Goal: Information Seeking & Learning: Learn about a topic

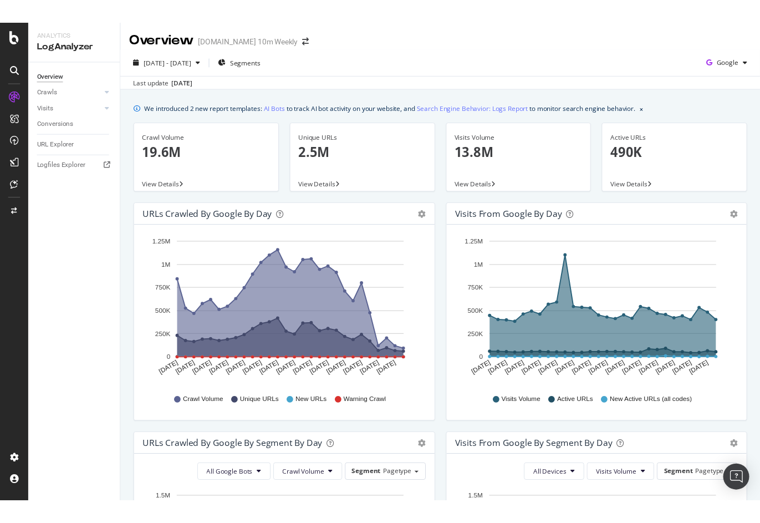
scroll to position [397, 0]
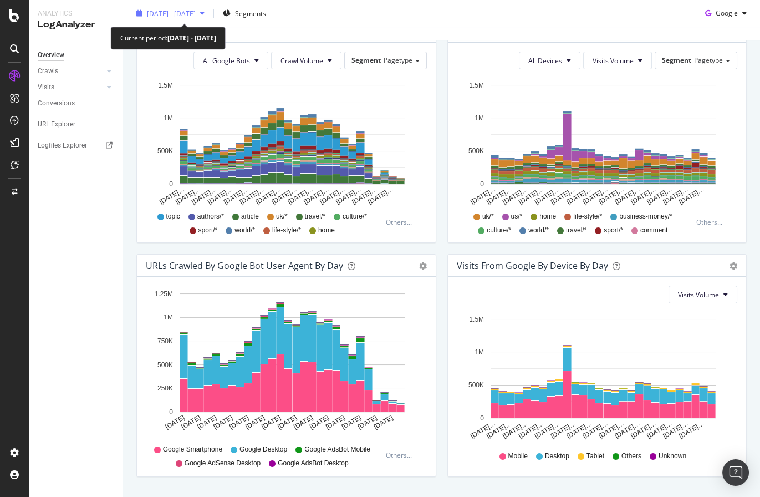
click at [196, 15] on span "2025 Sep. 3rd - Sep. 30th" at bounding box center [171, 12] width 49 height 9
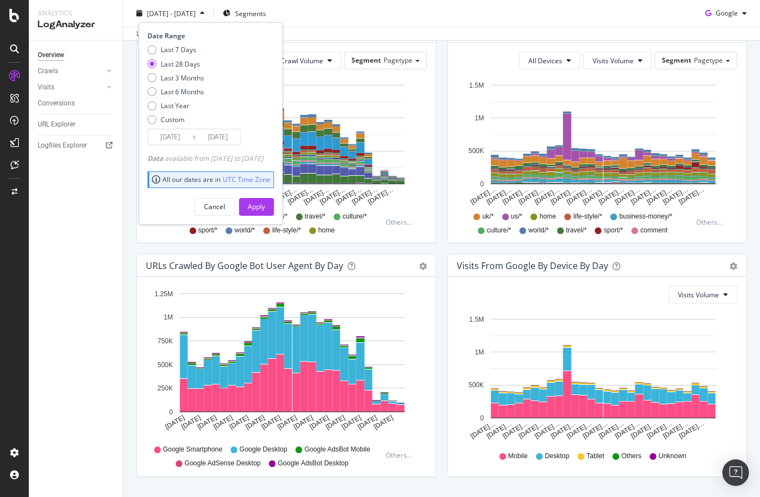
click at [368, 27] on div "Last update Oct. 02, 2025" at bounding box center [441, 33] width 637 height 13
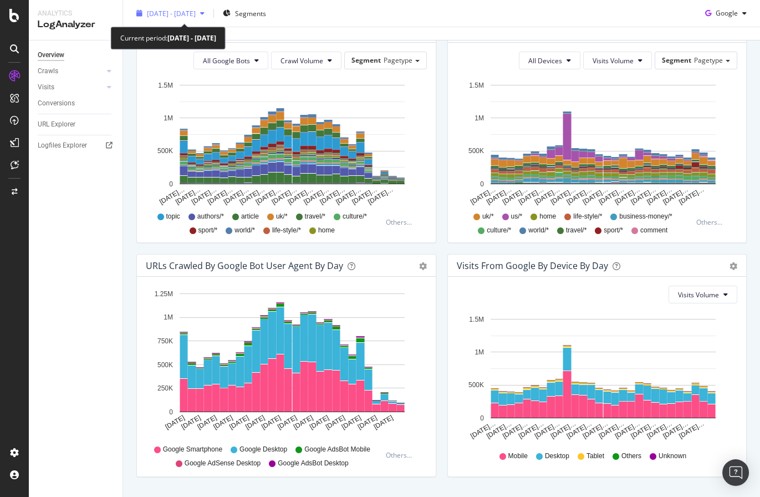
click at [196, 16] on span "2025 Sep. 3rd - Sep. 30th" at bounding box center [171, 12] width 49 height 9
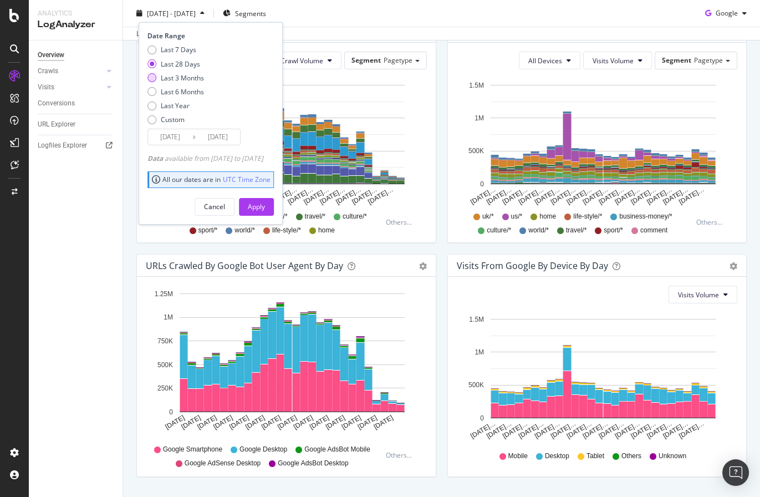
click at [186, 78] on div "Last 3 Months" at bounding box center [182, 77] width 43 height 9
type input "2025/07/01"
click at [265, 206] on div "Apply" at bounding box center [256, 206] width 17 height 9
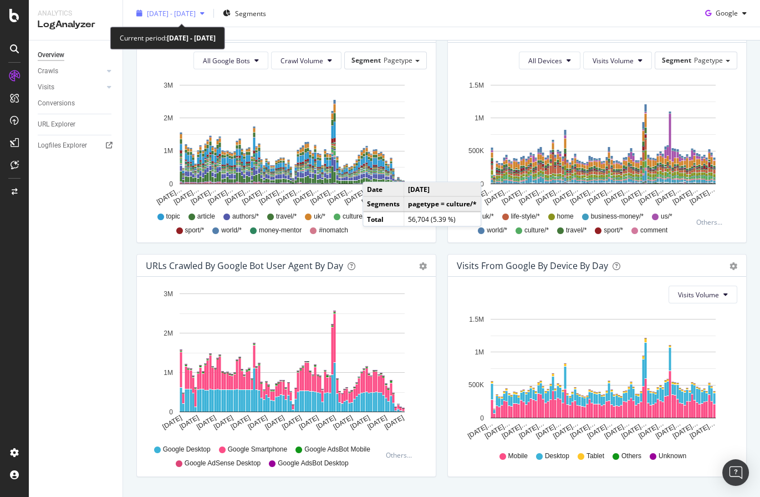
click at [196, 11] on span "2025 Jul. 1st - Sep. 30th" at bounding box center [171, 12] width 49 height 9
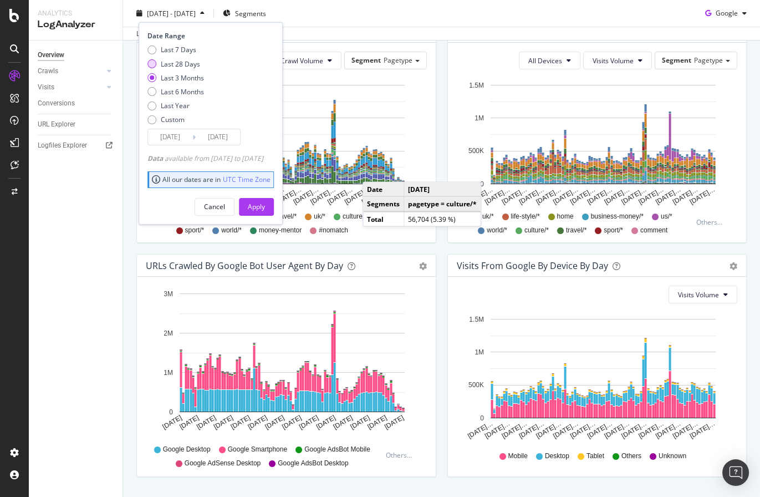
click at [184, 60] on div "Last 28 Days" at bounding box center [180, 63] width 39 height 9
type input "2025/09/03"
click at [265, 204] on div "Apply" at bounding box center [256, 206] width 17 height 9
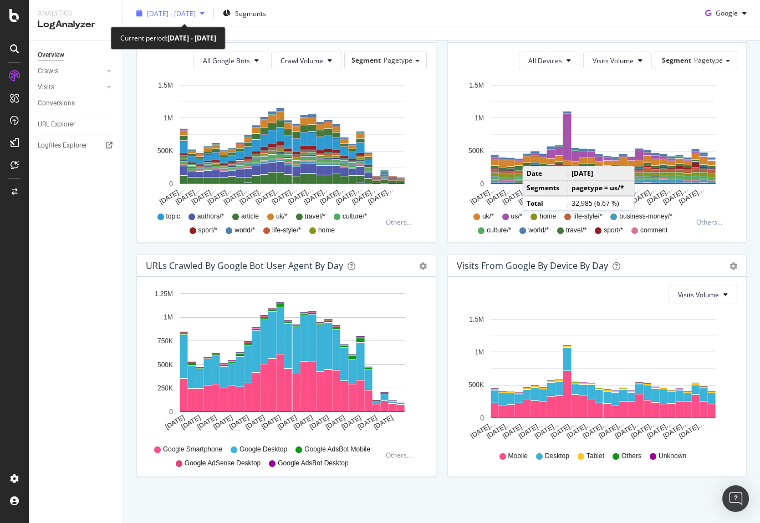
click at [185, 18] on div "2025 Sep. 3rd - Sep. 30th" at bounding box center [170, 13] width 77 height 17
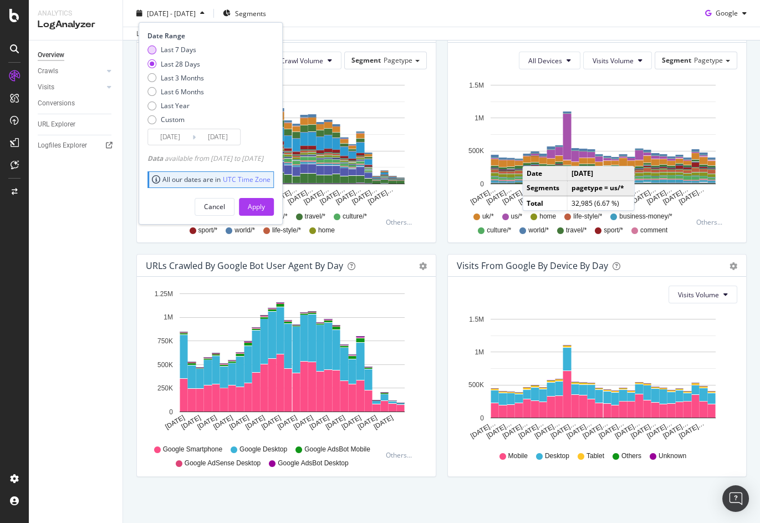
click at [182, 51] on div "Last 7 Days" at bounding box center [178, 49] width 35 height 9
type input "2025/09/24"
click at [265, 203] on div "Apply" at bounding box center [256, 206] width 17 height 9
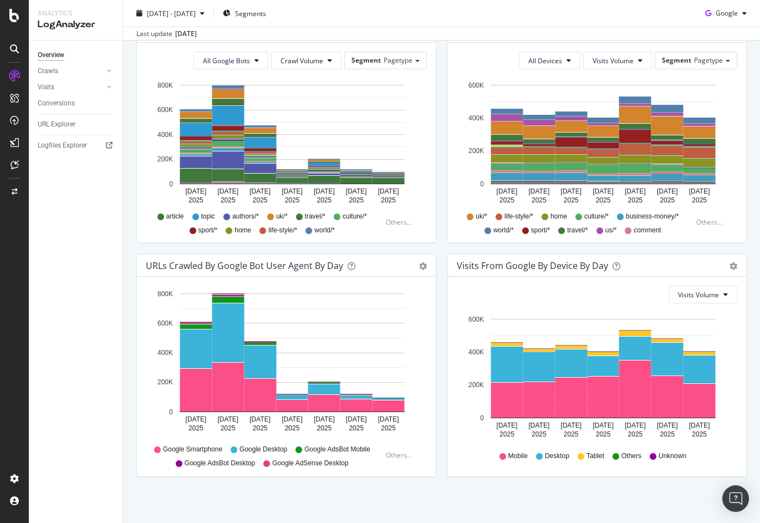
click at [445, 162] on div "Visits from Google By Segment By Day Timeline (by Value) Table All Devices Visi…" at bounding box center [597, 137] width 311 height 234
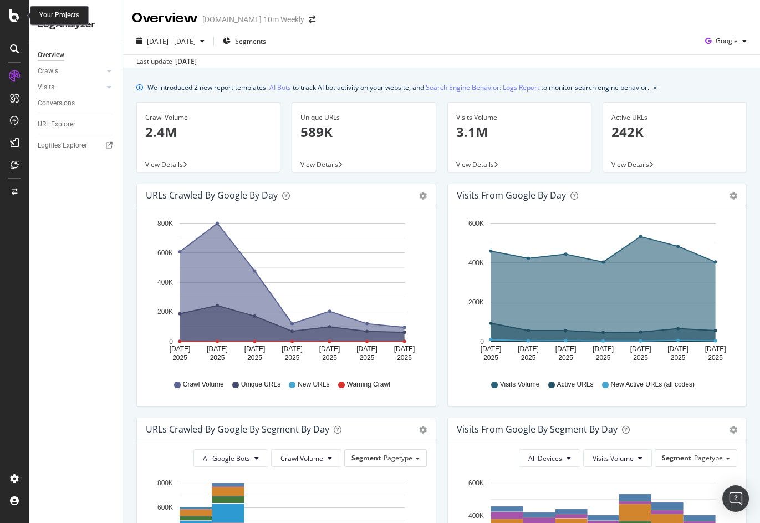
click at [17, 15] on icon at bounding box center [14, 15] width 10 height 13
click at [266, 43] on span "Segments" at bounding box center [250, 41] width 31 height 9
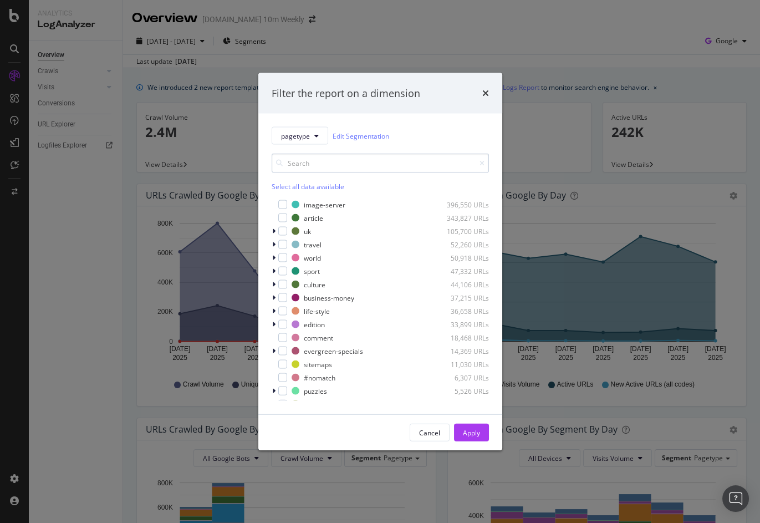
click at [299, 167] on input "modal" at bounding box center [380, 163] width 217 height 19
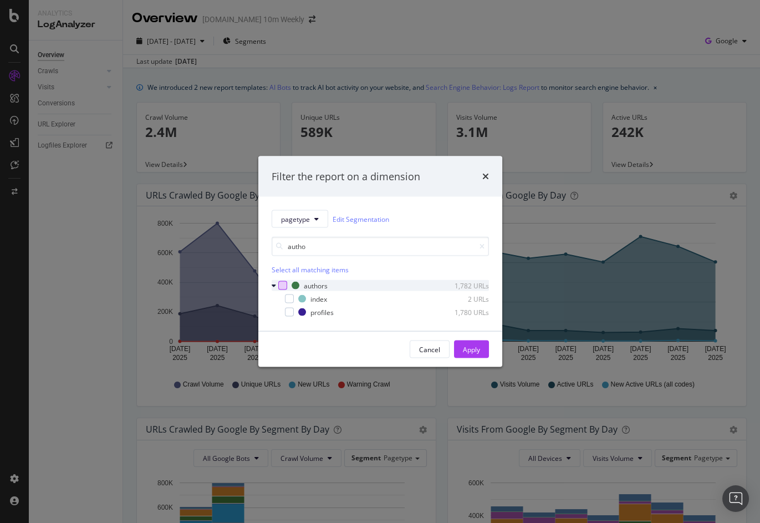
type input "autho"
click at [285, 284] on div "modal" at bounding box center [282, 285] width 9 height 9
click at [470, 350] on div "Apply" at bounding box center [471, 348] width 17 height 9
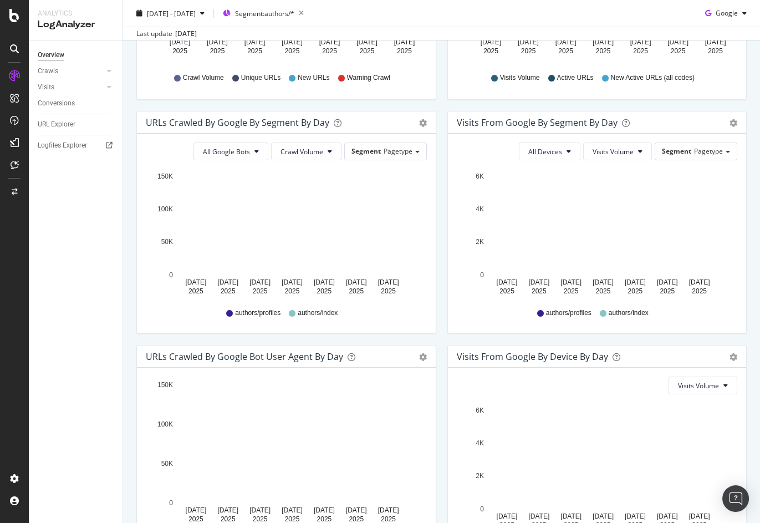
scroll to position [360, 0]
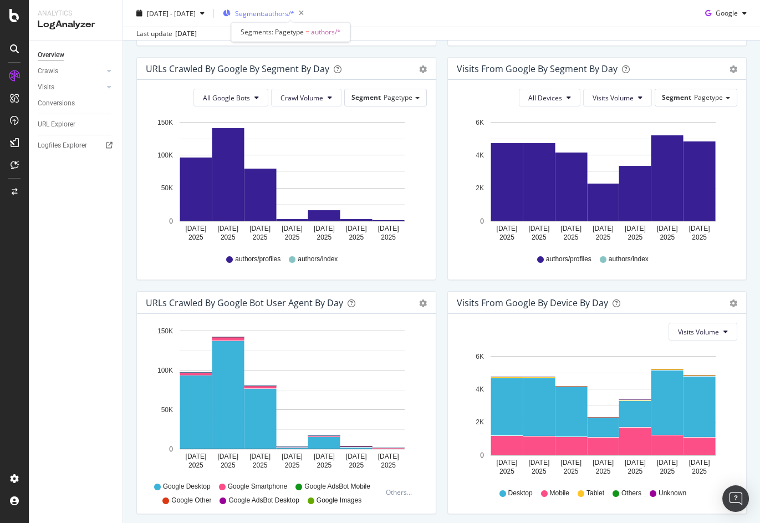
click at [293, 17] on span "Segment: authors/*" at bounding box center [264, 12] width 59 height 9
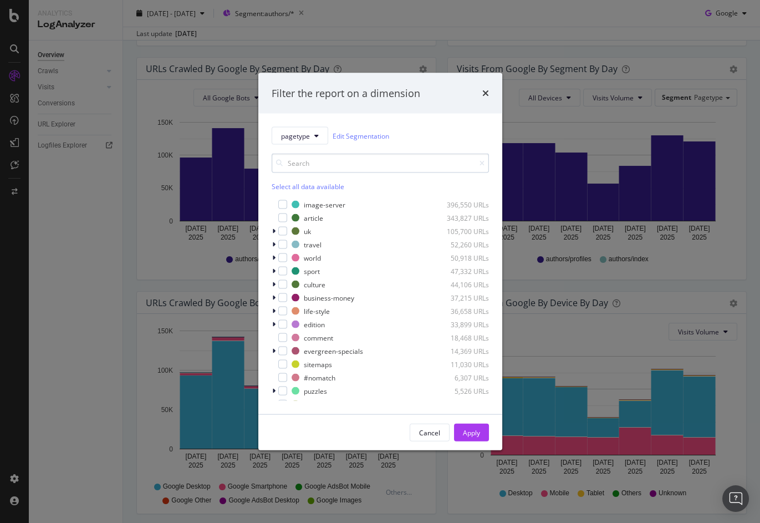
click at [301, 165] on input "modal" at bounding box center [380, 163] width 217 height 19
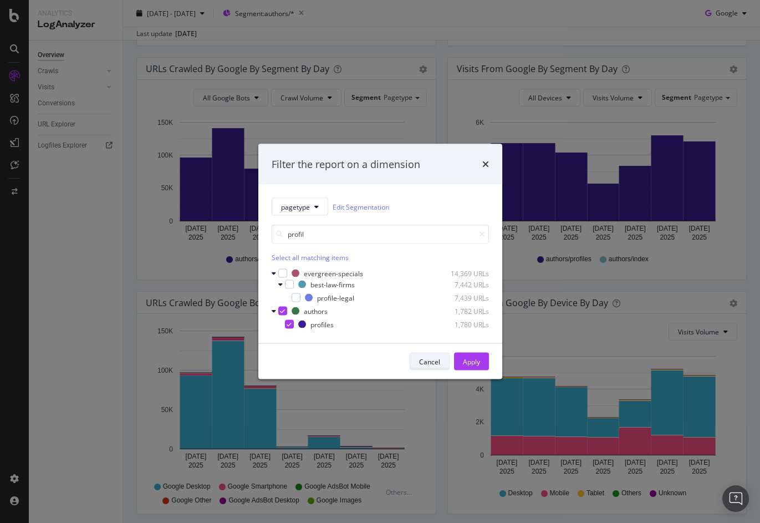
type input "profil"
click at [432, 360] on div "Cancel" at bounding box center [429, 360] width 21 height 9
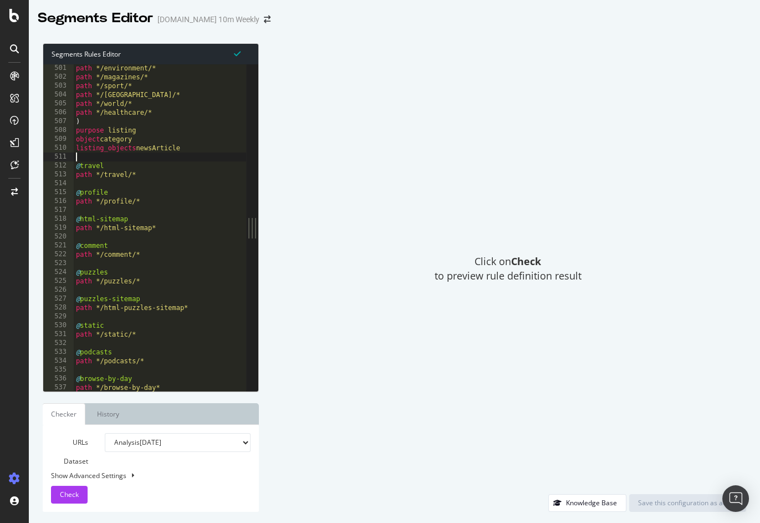
scroll to position [4434, 0]
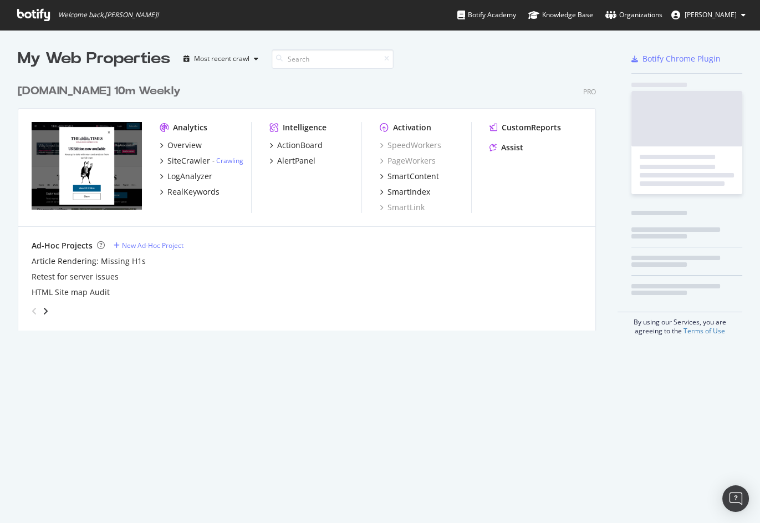
scroll to position [261, 586]
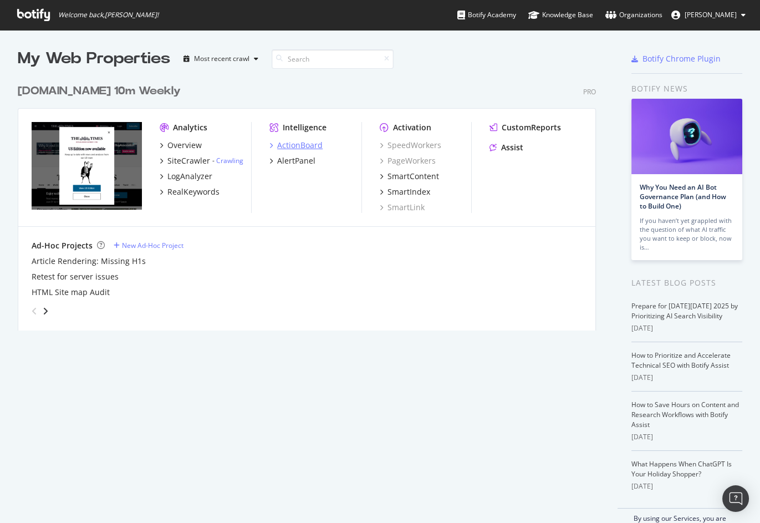
click at [297, 146] on div "ActionBoard" at bounding box center [299, 145] width 45 height 11
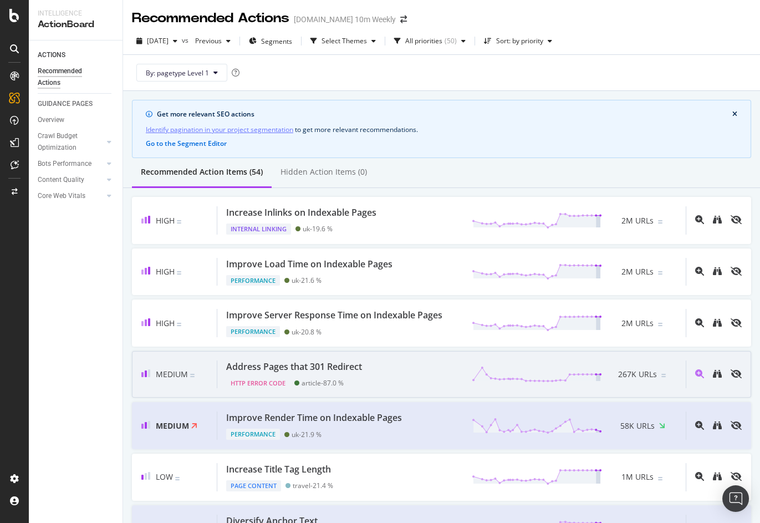
click at [381, 369] on div "Address Pages that 301 Redirect HTTP Error Code article - 87.0 % 267K URLs" at bounding box center [451, 374] width 468 height 28
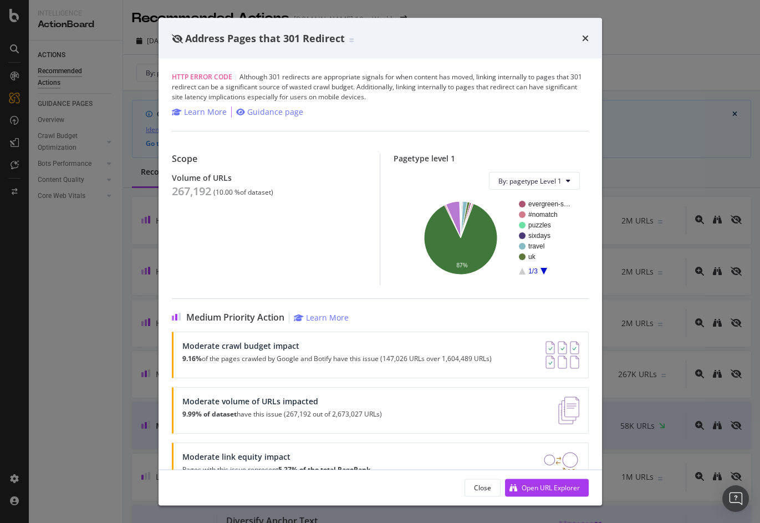
click at [104, 296] on div "Address Pages that 301 Redirect HTTP Error Code | Although 301 redirects are ap…" at bounding box center [380, 261] width 760 height 523
